Goal: Information Seeking & Learning: Check status

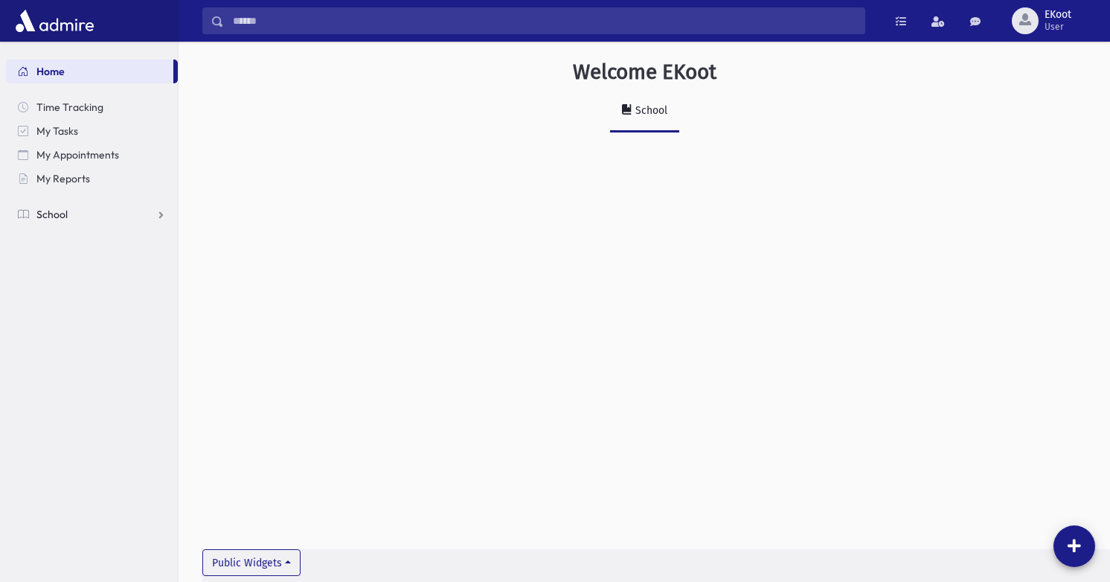
click at [138, 214] on link "School" at bounding box center [92, 214] width 172 height 24
click at [84, 242] on span "Students" at bounding box center [65, 237] width 41 height 13
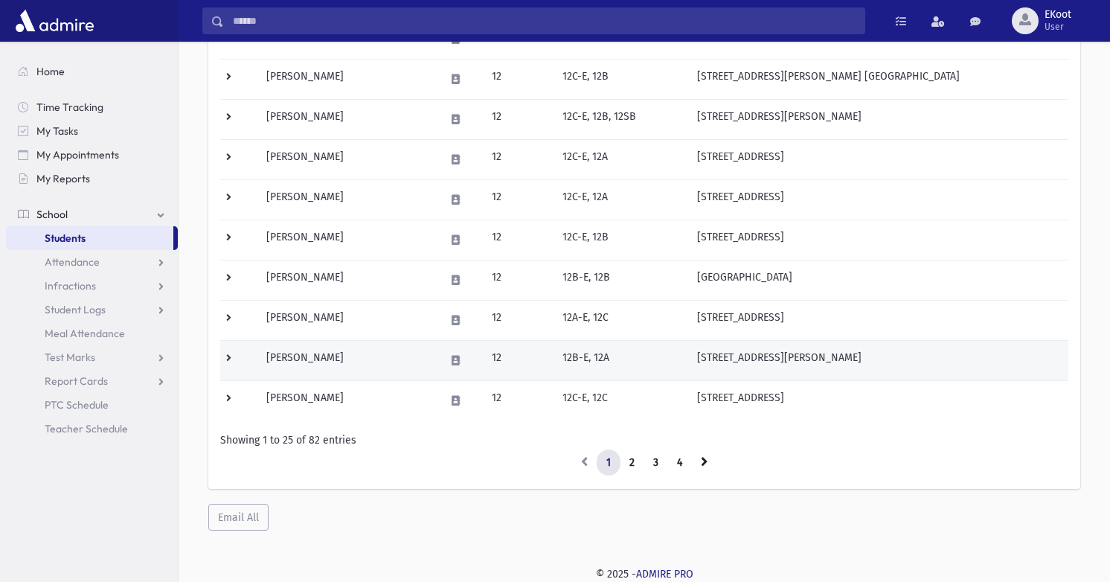
scroll to position [841, 0]
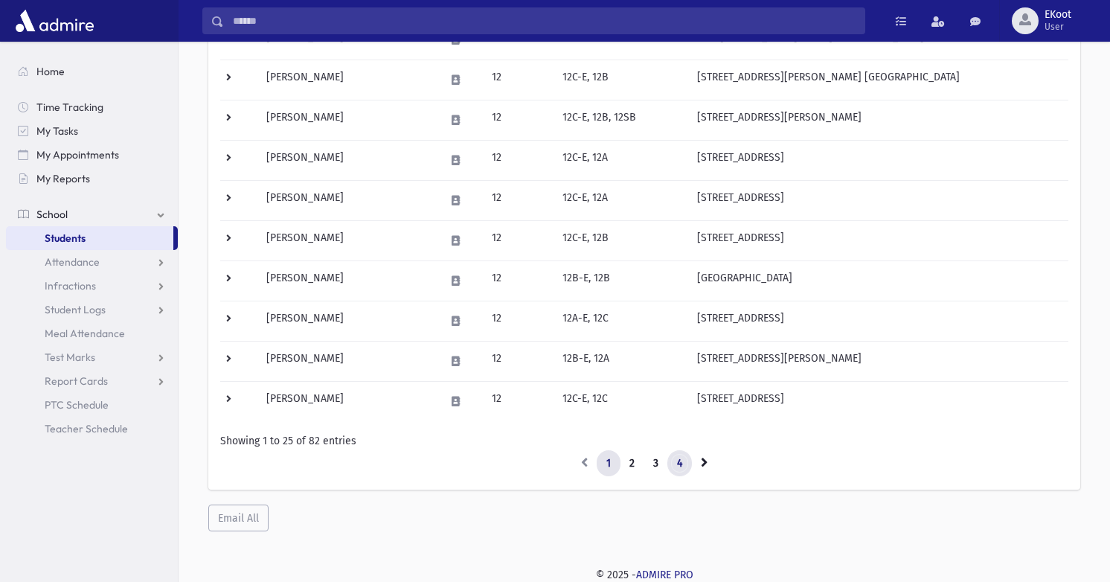
click at [690, 466] on link "4" at bounding box center [679, 463] width 25 height 27
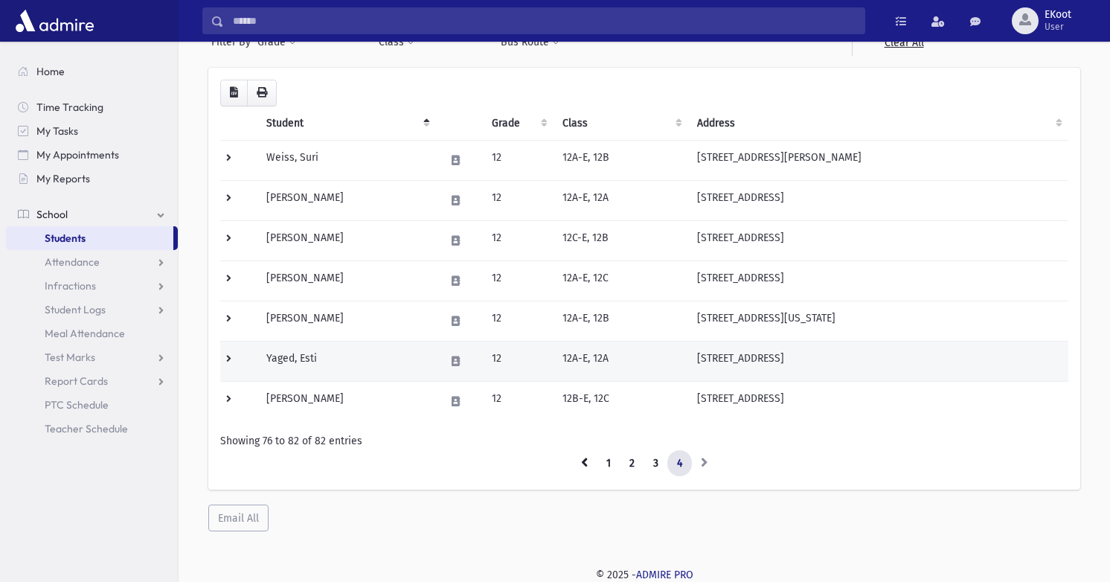
click at [309, 350] on td "Yaged, Esti" at bounding box center [346, 361] width 178 height 40
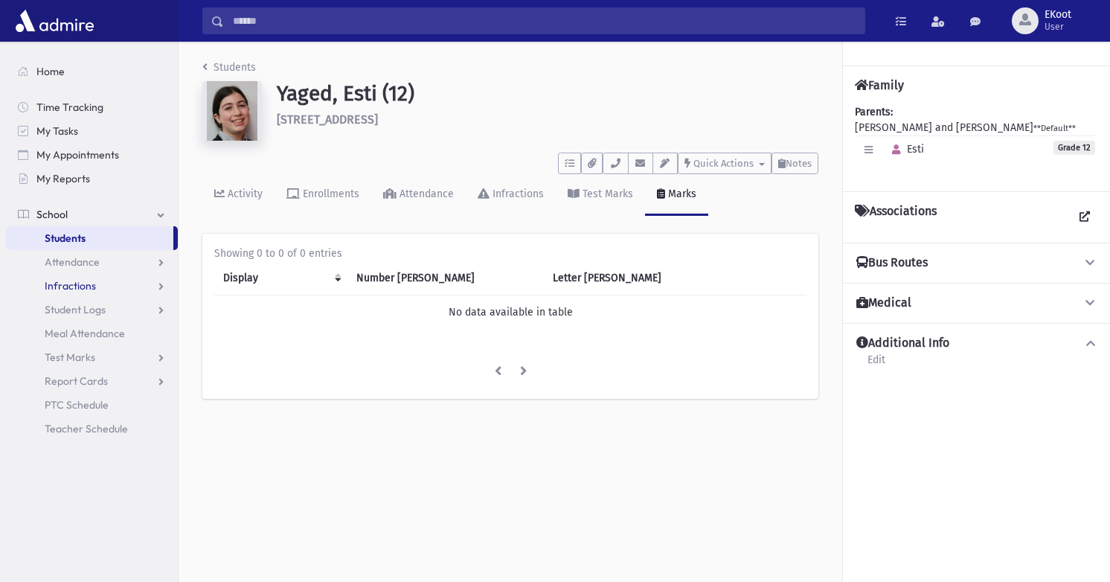
click at [103, 282] on link "Infractions" at bounding box center [92, 286] width 172 height 24
click at [89, 330] on link "List" at bounding box center [92, 333] width 172 height 24
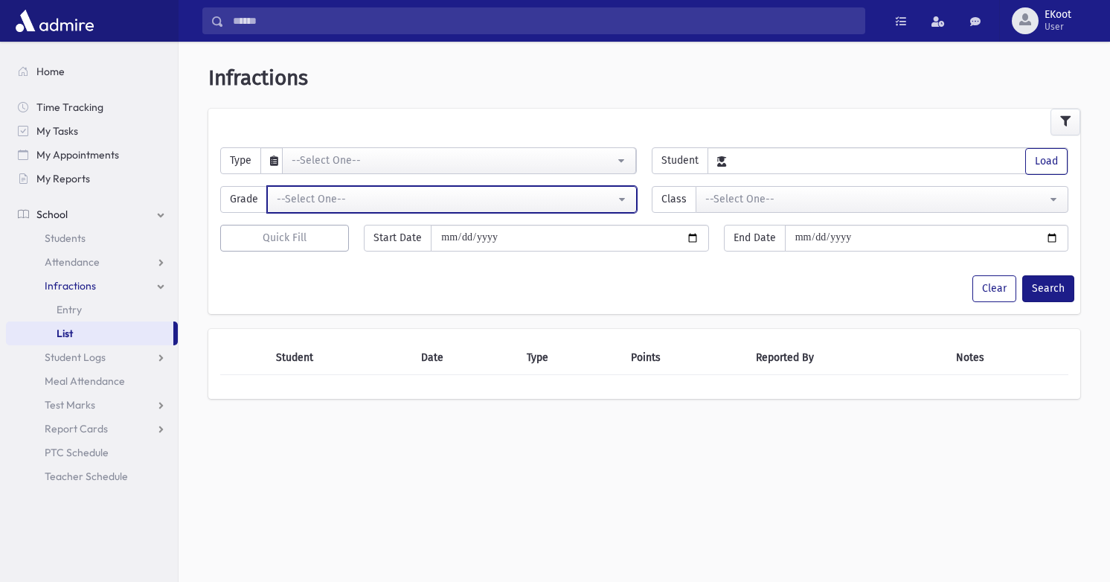
click at [373, 206] on button "--Select One--" at bounding box center [452, 199] width 370 height 27
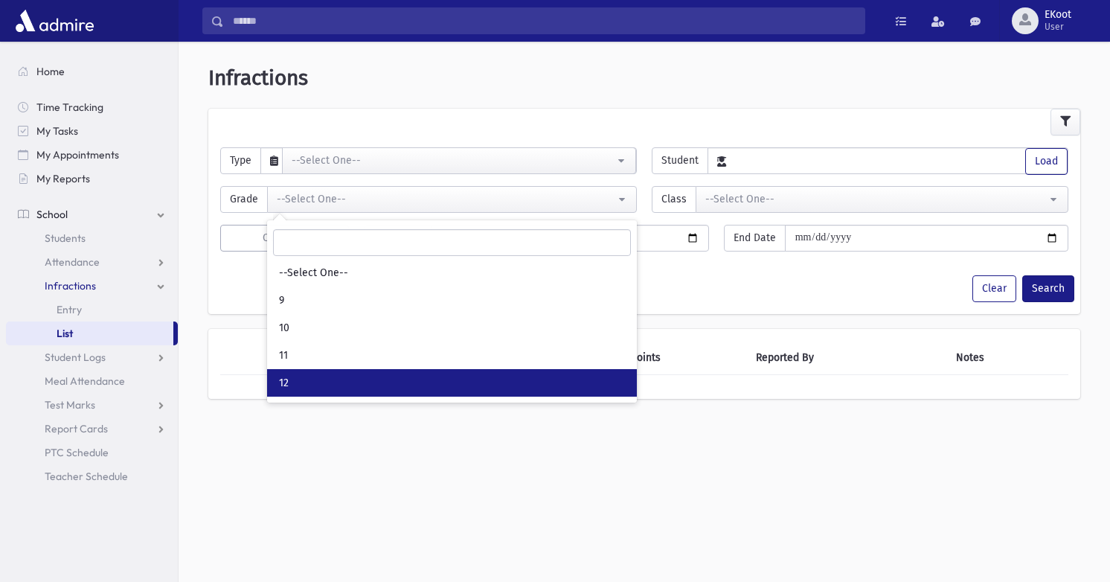
click at [576, 379] on link "12" at bounding box center [452, 383] width 370 height 28
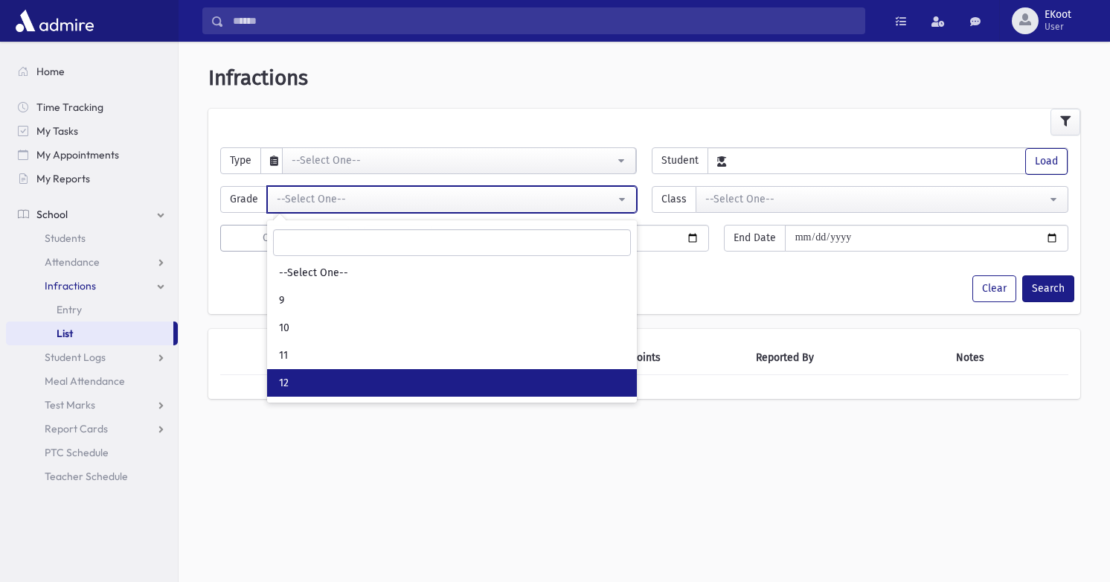
select select "*"
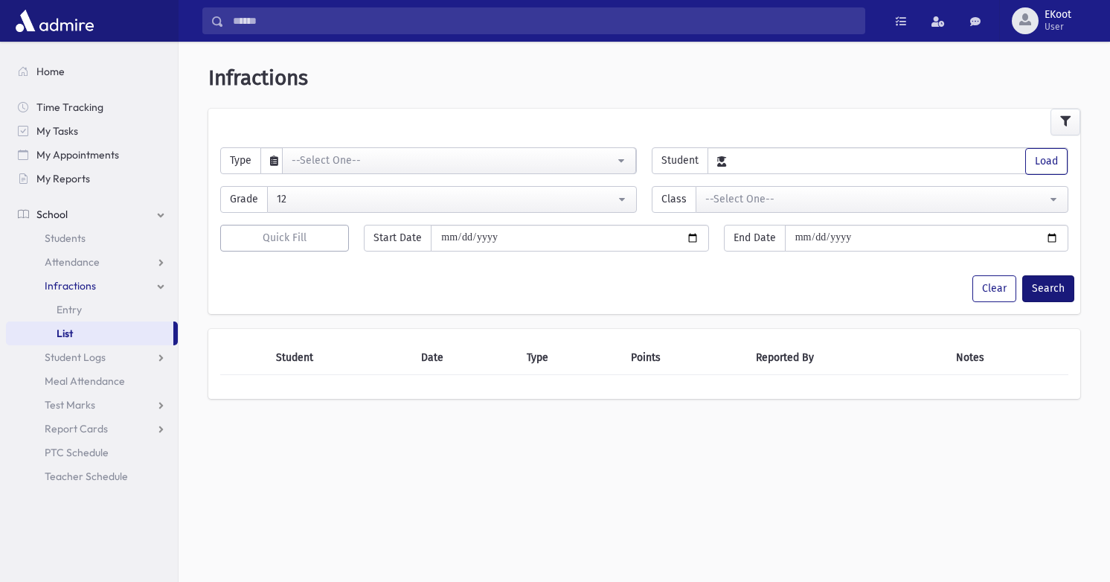
click at [1059, 291] on button "Search" at bounding box center [1048, 288] width 52 height 27
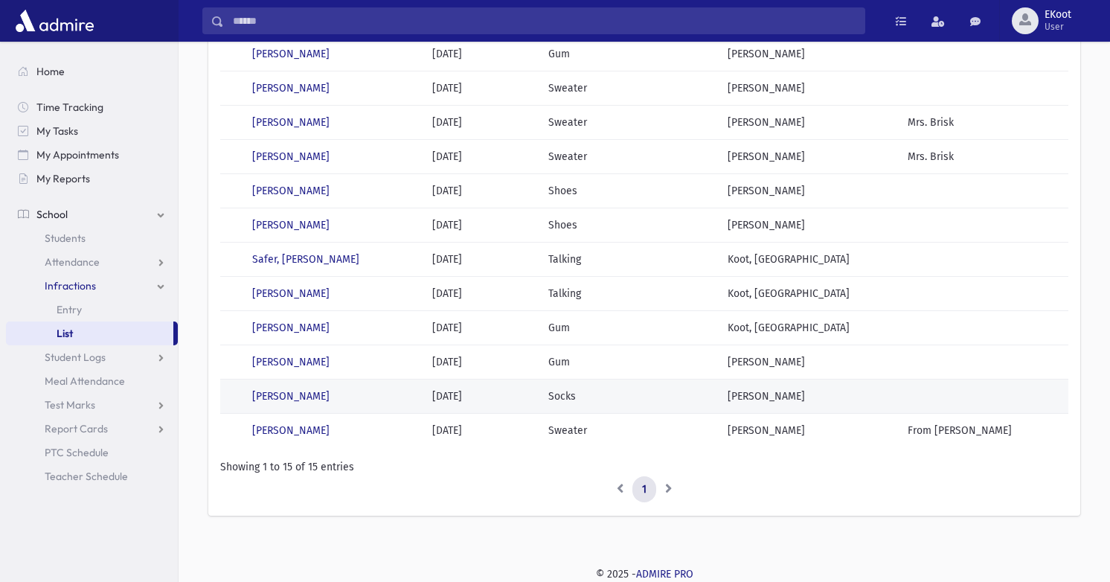
scroll to position [288, 0]
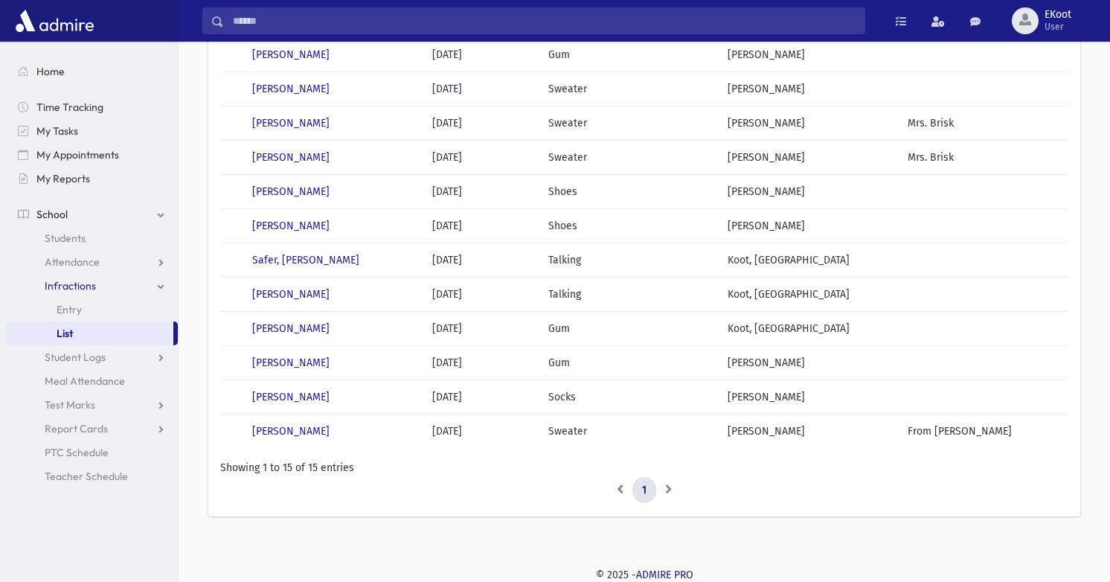
click at [669, 491] on li at bounding box center [668, 490] width 25 height 27
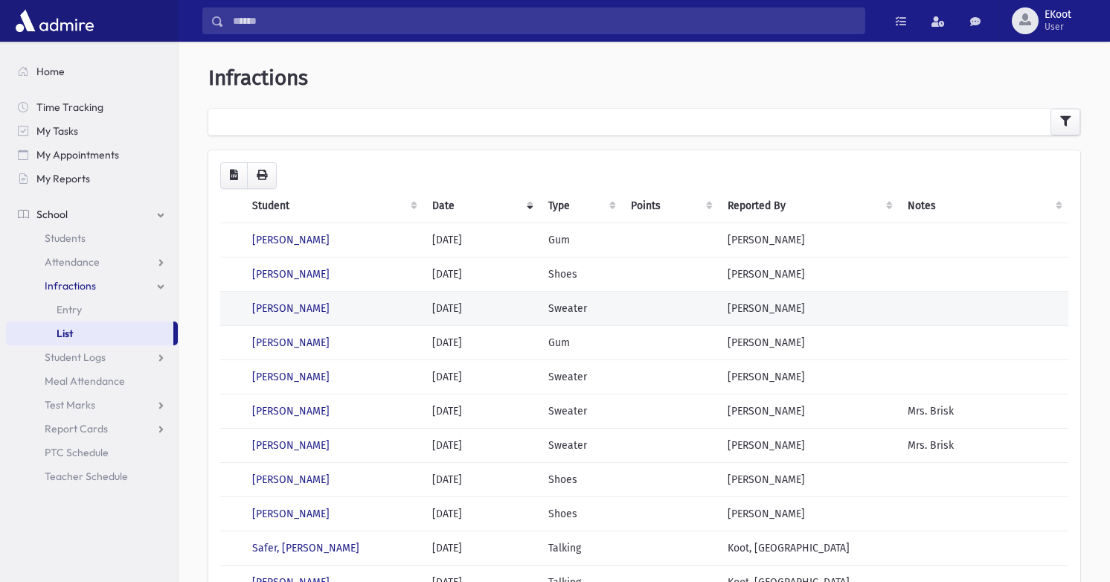
scroll to position [0, 0]
click at [132, 265] on link "Attendance" at bounding box center [92, 262] width 172 height 24
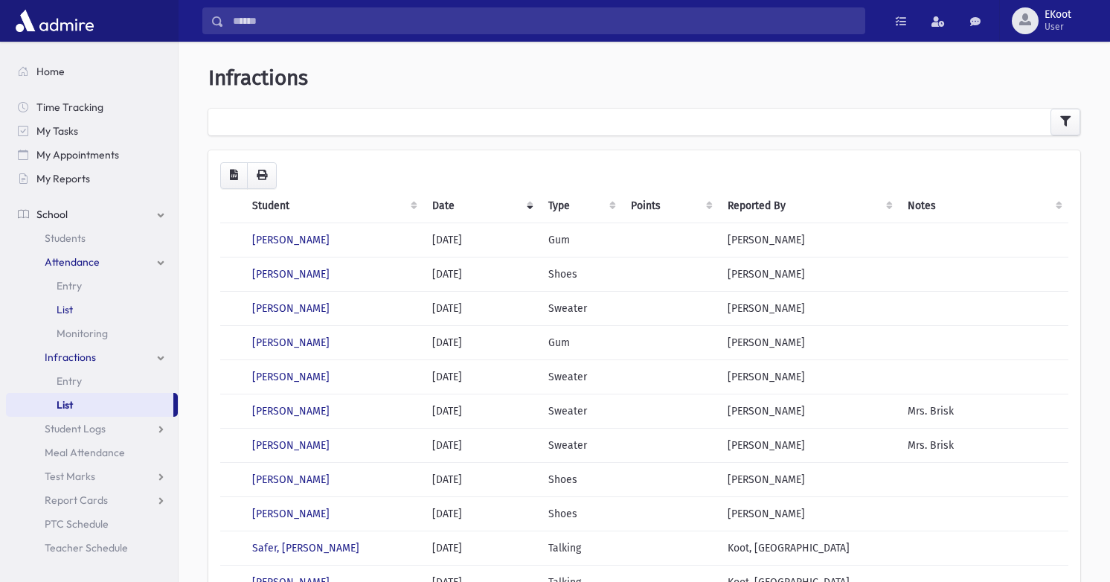
click at [71, 309] on span "List" at bounding box center [65, 309] width 16 height 13
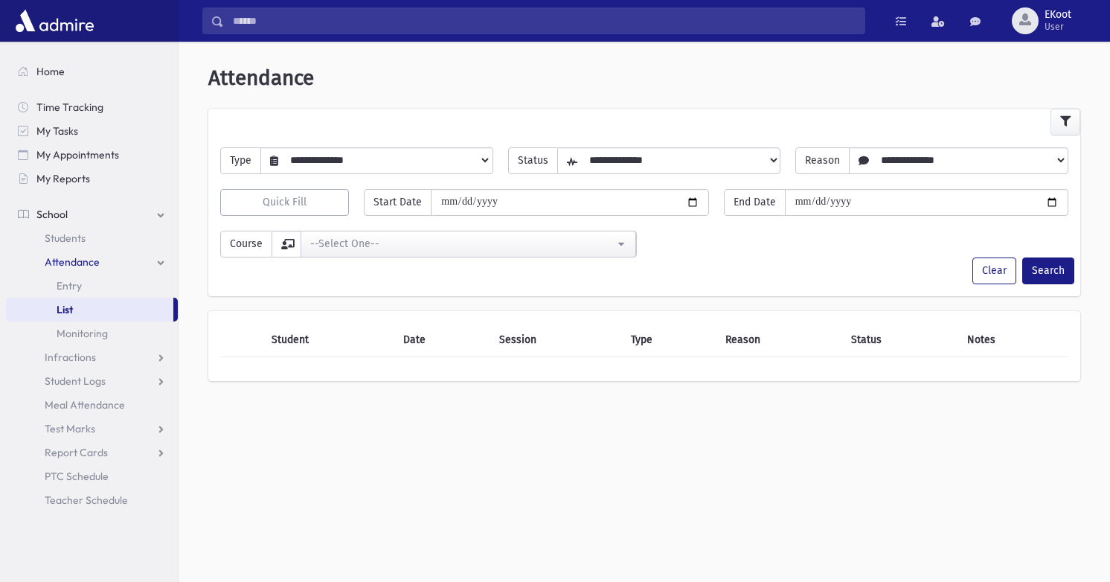
click at [297, 202] on span "Quick Fill" at bounding box center [285, 202] width 44 height 13
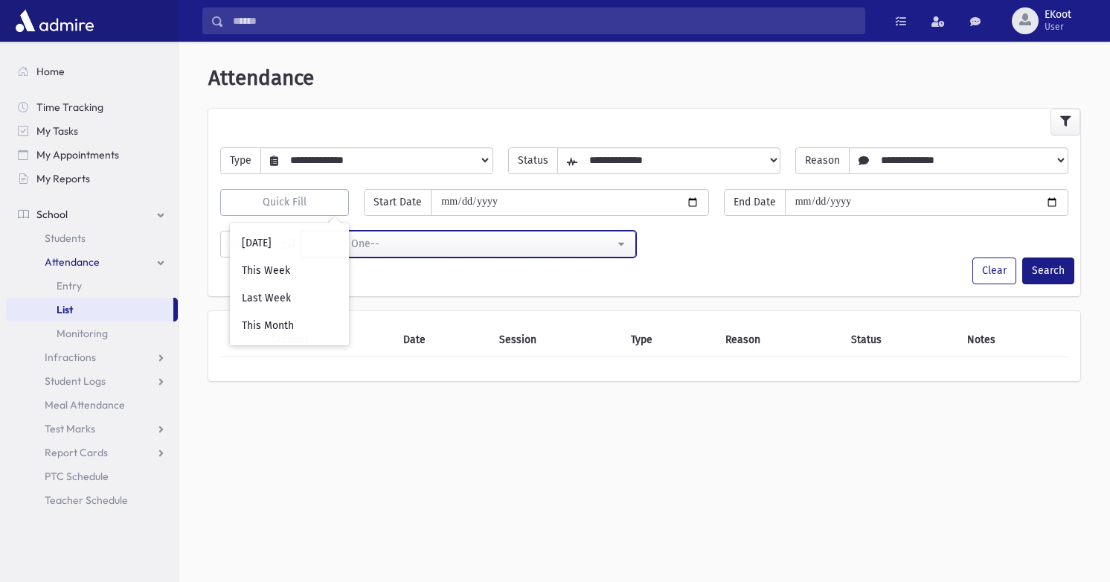
click at [414, 251] on div "--Select One--" at bounding box center [462, 244] width 304 height 16
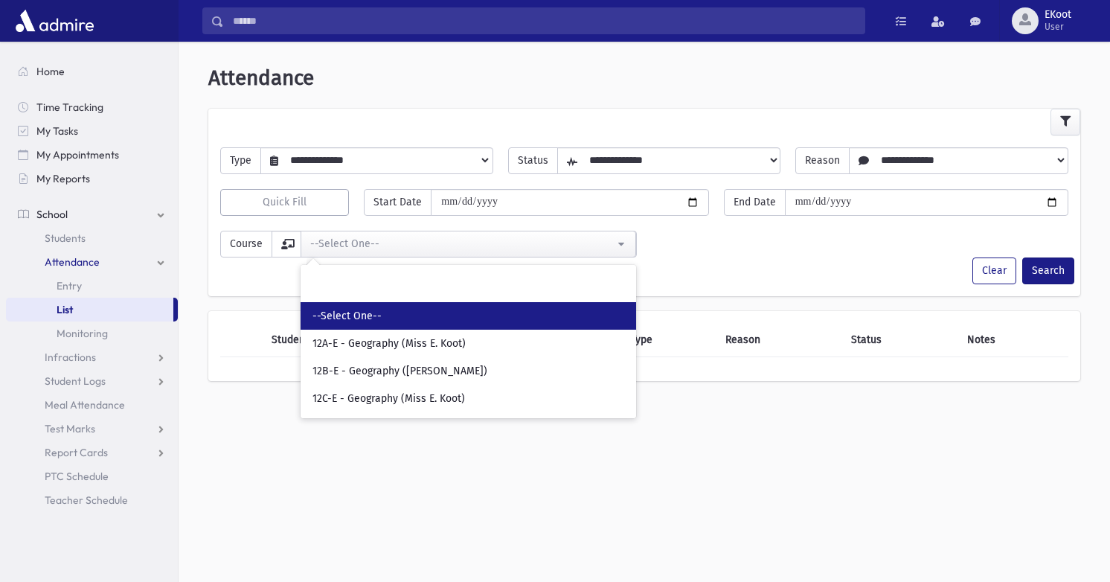
click at [441, 321] on link "--Select One--" at bounding box center [467, 316] width 335 height 28
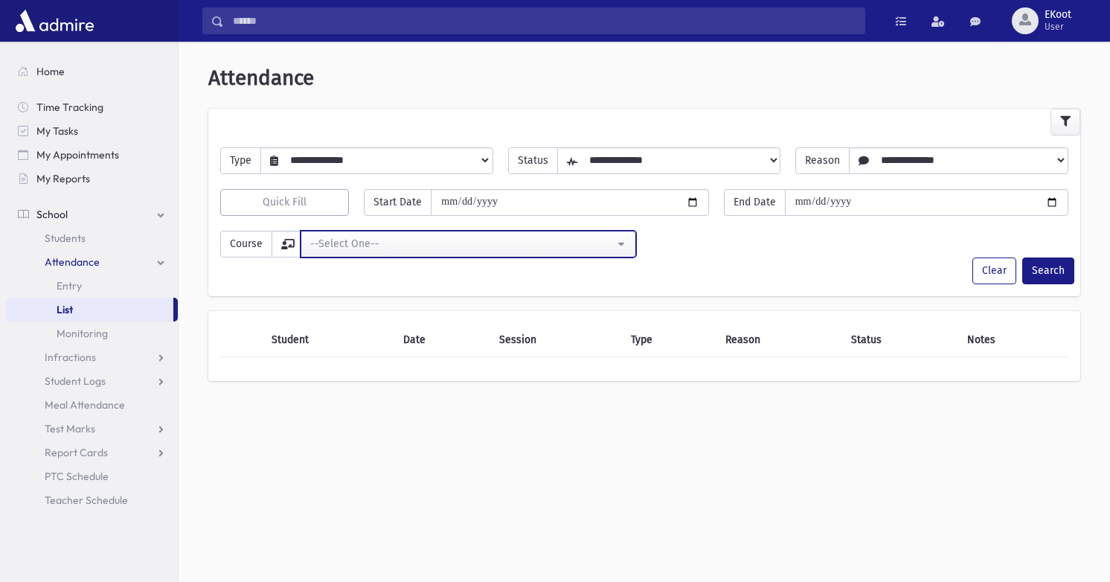
click at [539, 234] on button "--Select One--" at bounding box center [467, 244] width 335 height 27
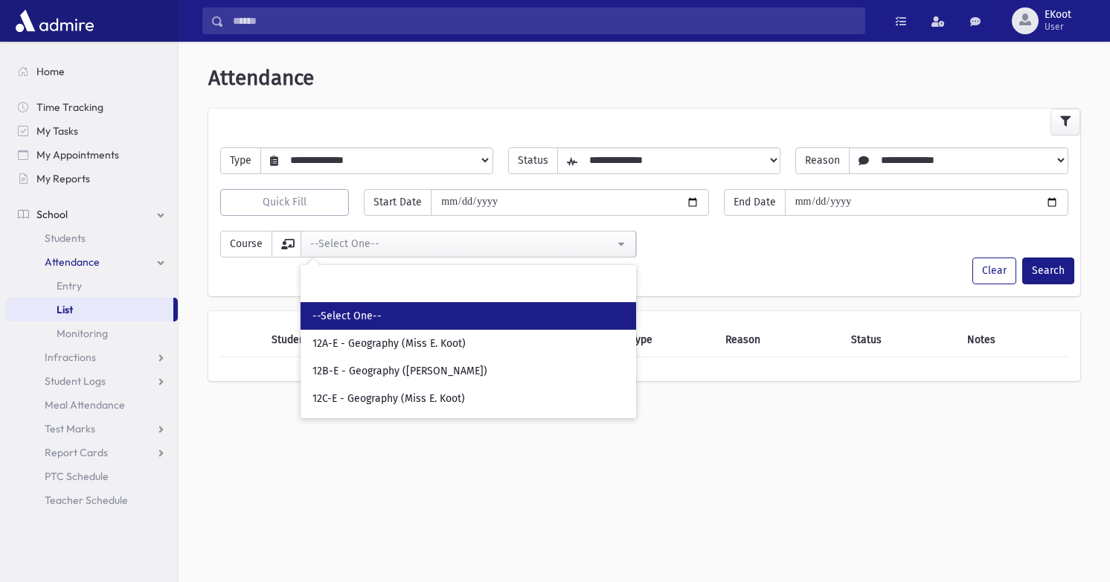
click at [699, 263] on div "Clear Search" at bounding box center [644, 270] width 872 height 27
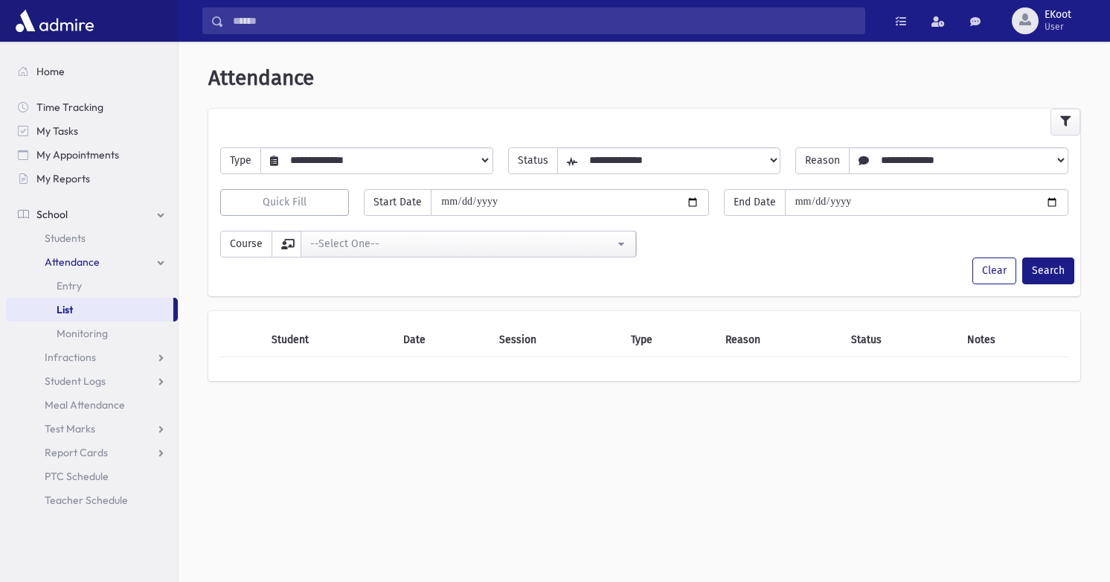
click at [263, 241] on span "Course" at bounding box center [246, 244] width 52 height 27
click at [287, 242] on icon at bounding box center [287, 244] width 13 height 10
click at [332, 139] on div "**********" at bounding box center [644, 156] width 863 height 42
click at [602, 164] on select "**********" at bounding box center [678, 159] width 202 height 25
click at [889, 160] on select "**********" at bounding box center [968, 159] width 198 height 25
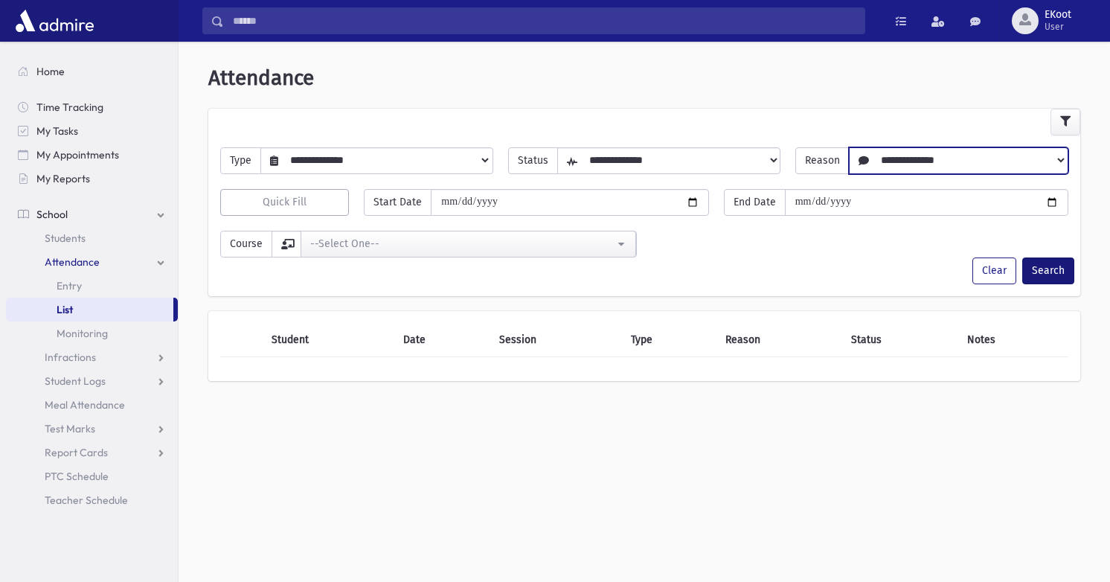
click at [1031, 276] on button "Search" at bounding box center [1048, 270] width 52 height 27
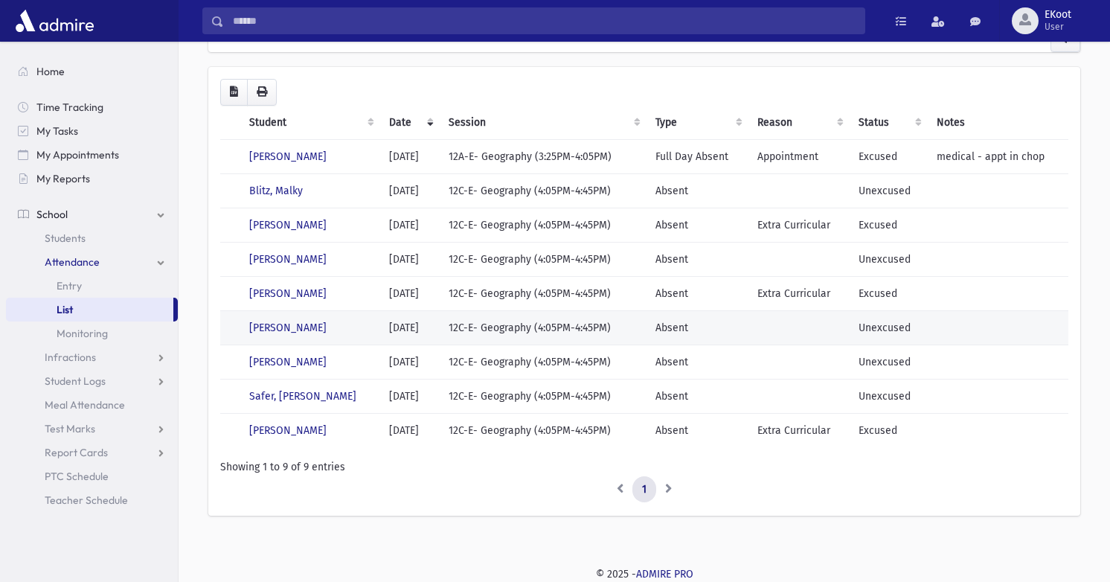
scroll to position [83, 0]
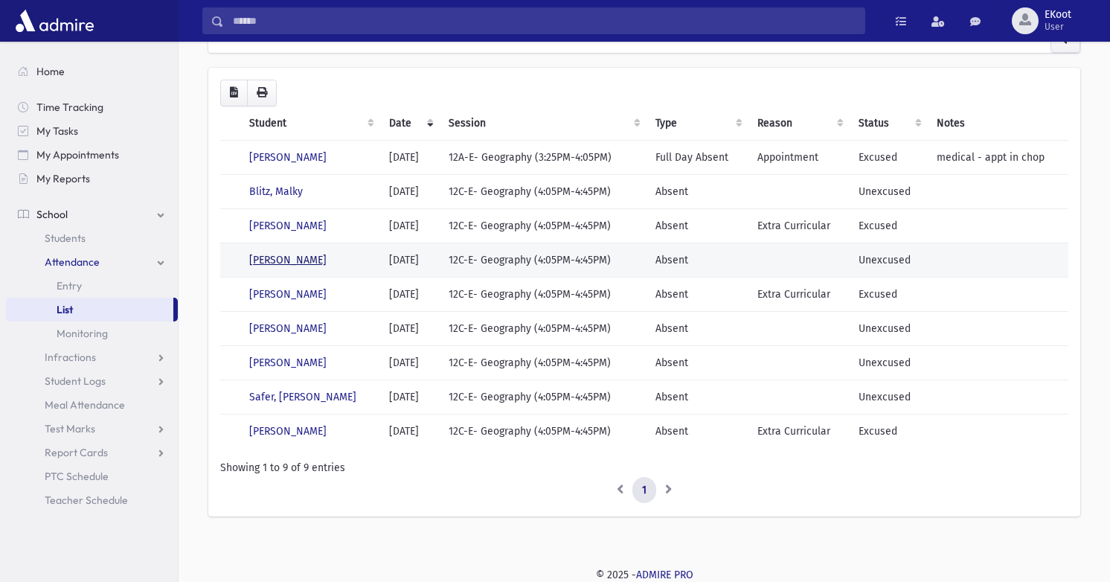
click at [298, 261] on link "[PERSON_NAME]" at bounding box center [287, 260] width 77 height 13
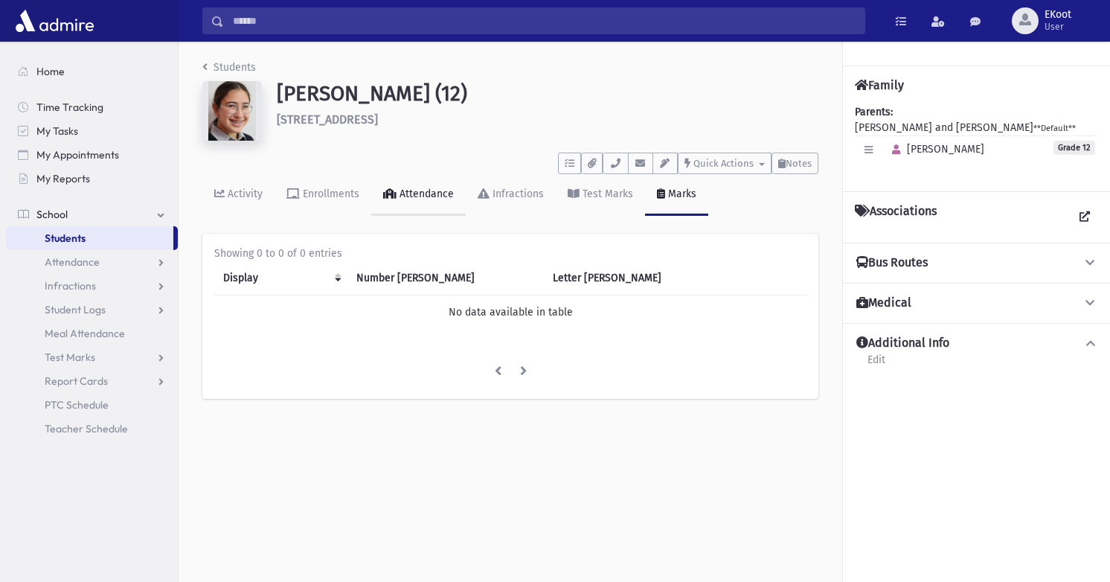
click at [410, 189] on div "Attendance" at bounding box center [424, 193] width 57 height 13
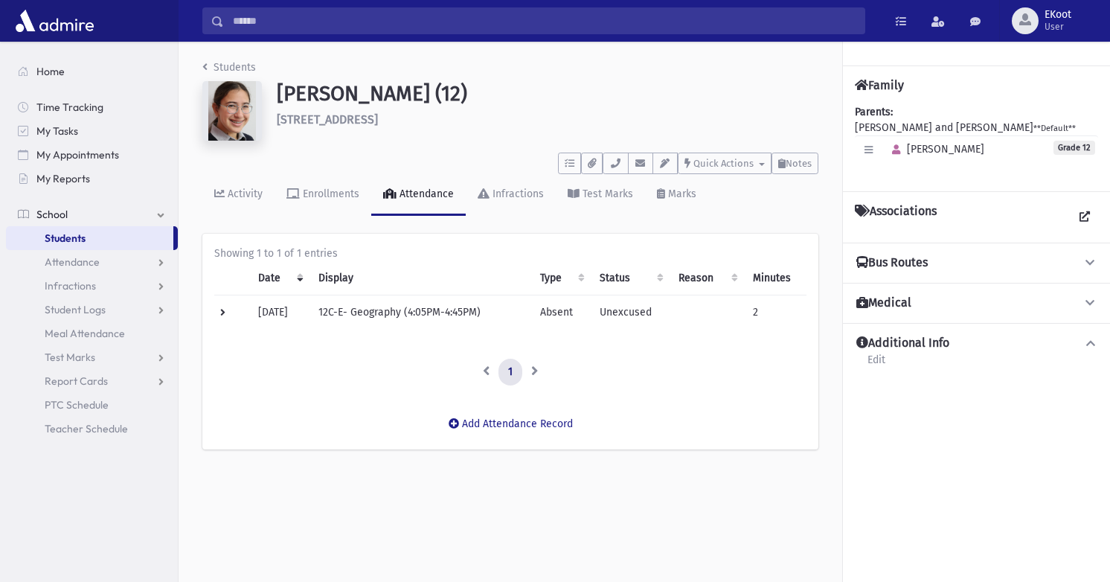
click at [677, 310] on td at bounding box center [706, 312] width 74 height 34
click at [228, 69] on link "Students" at bounding box center [229, 67] width 54 height 13
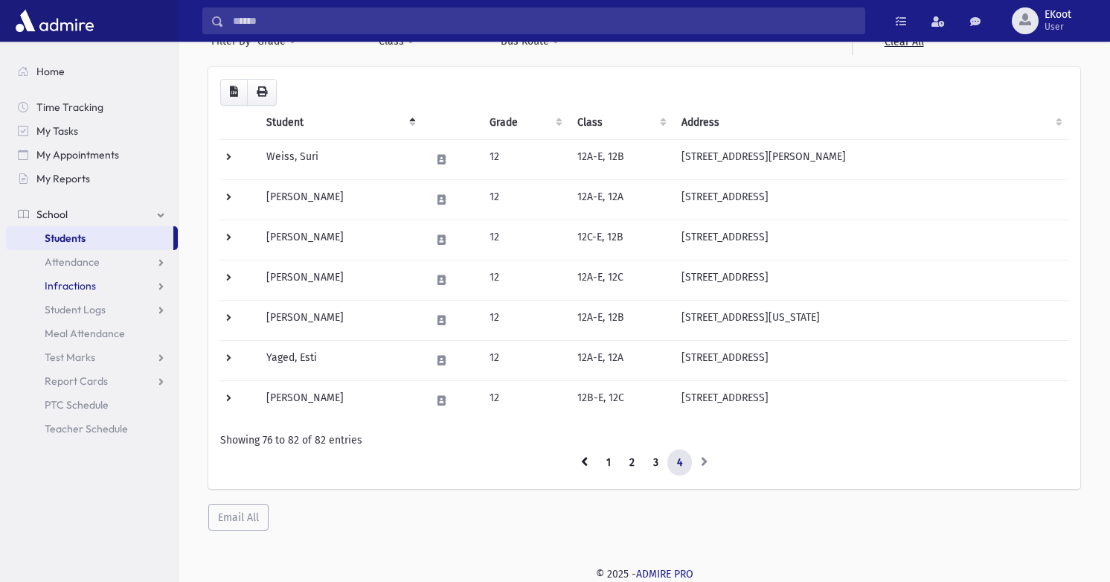
scroll to position [118, 0]
click at [101, 260] on link "Attendance" at bounding box center [92, 262] width 172 height 24
click at [84, 318] on link "List" at bounding box center [92, 309] width 172 height 24
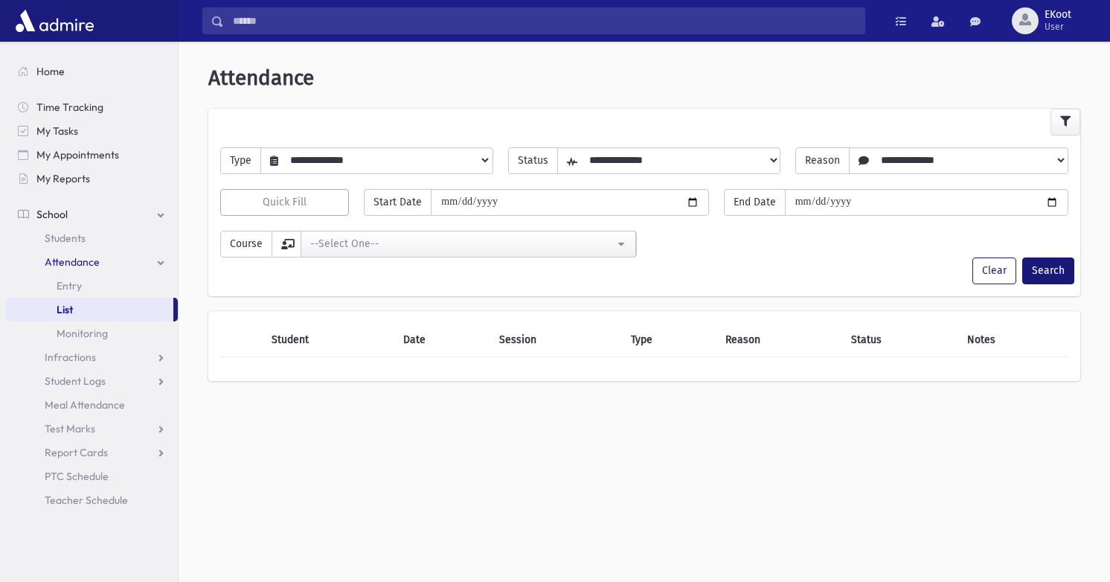
click at [1036, 274] on button "Search" at bounding box center [1048, 270] width 52 height 27
